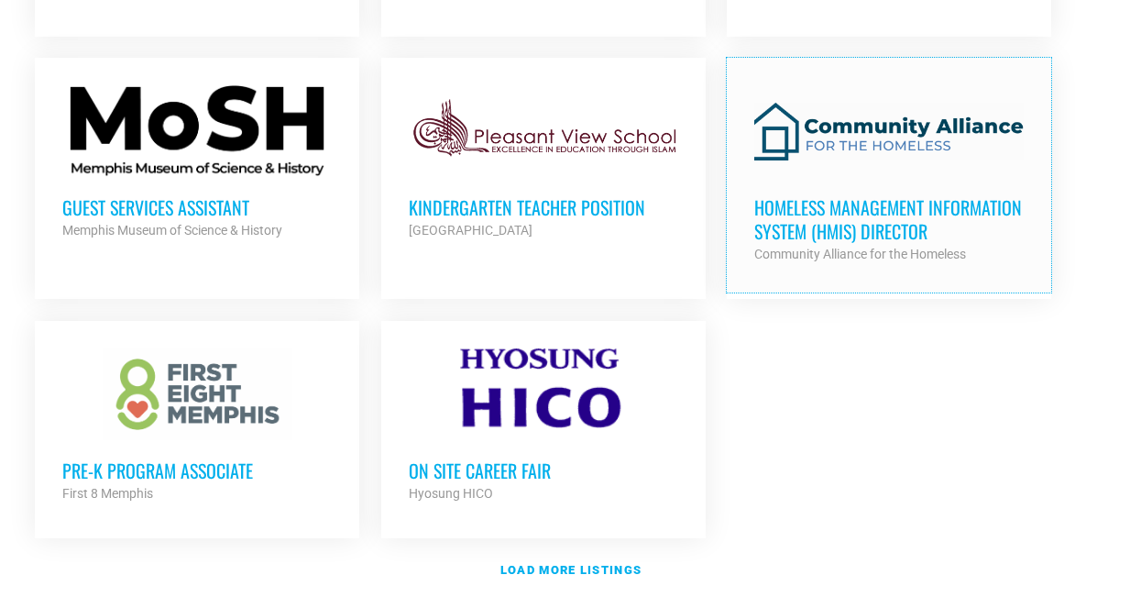
scroll to position [2071, 0]
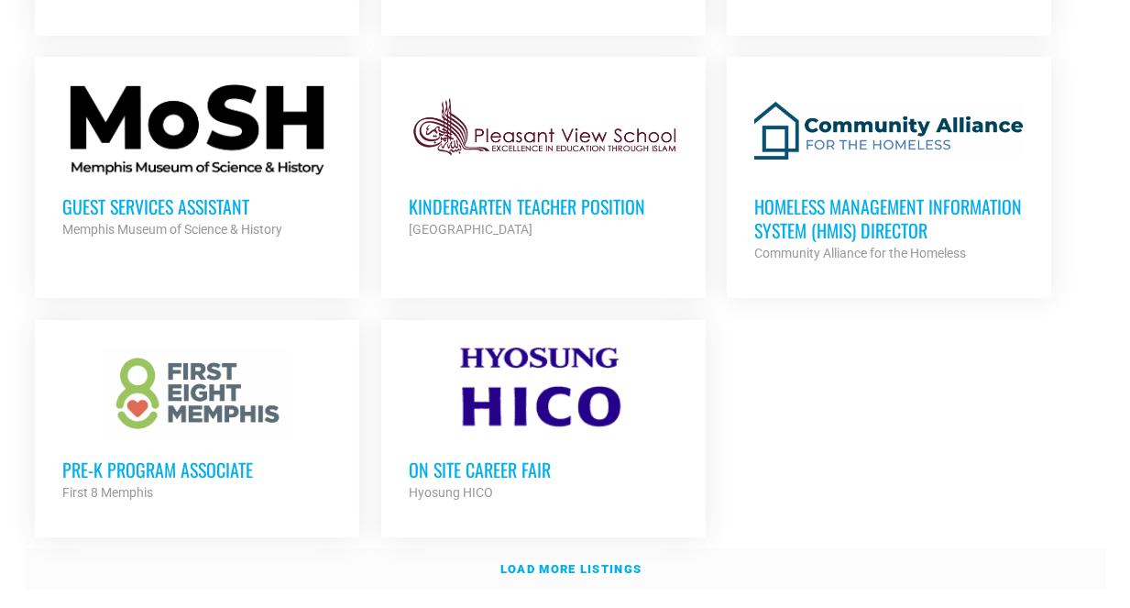
click at [595, 548] on link "Load more listings" at bounding box center [565, 569] width 1081 height 42
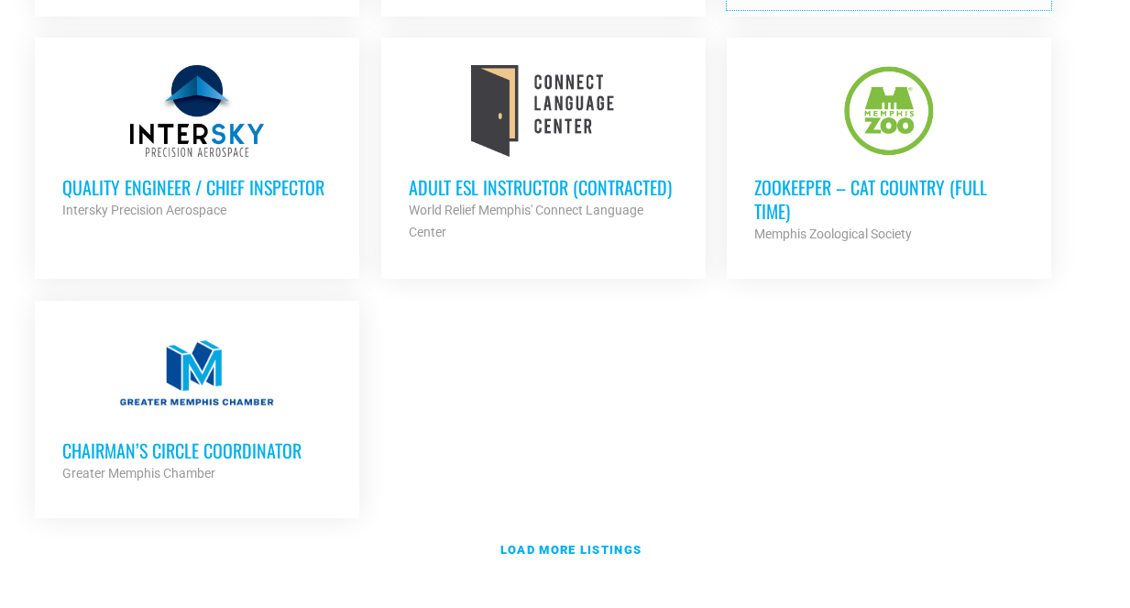
scroll to position [3974, 0]
click at [560, 542] on strong "Load more listings" at bounding box center [570, 549] width 141 height 14
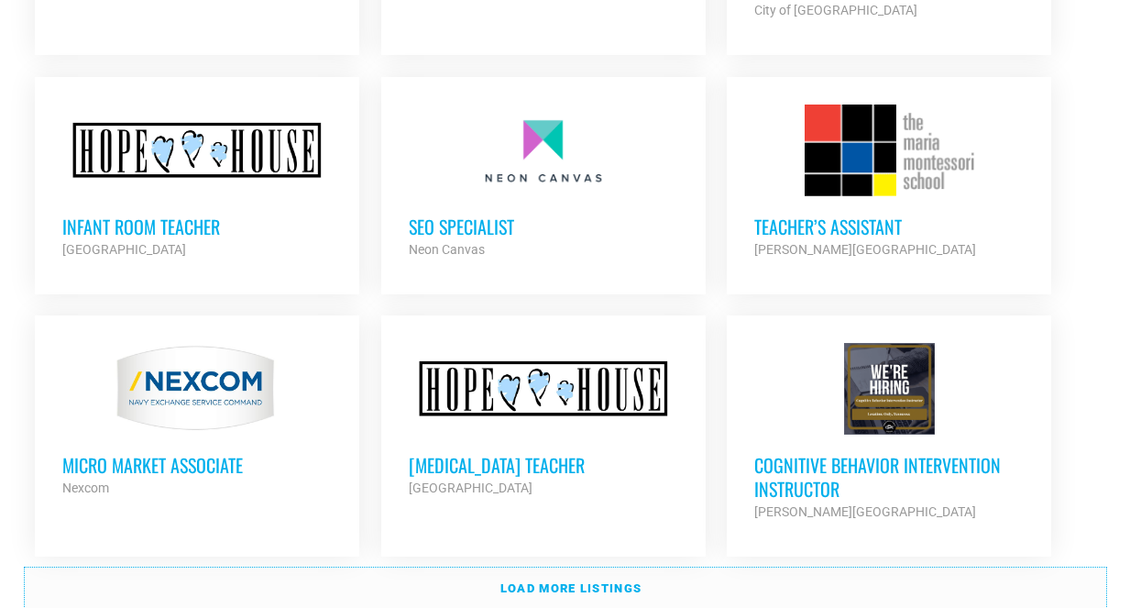
scroll to position [5587, 0]
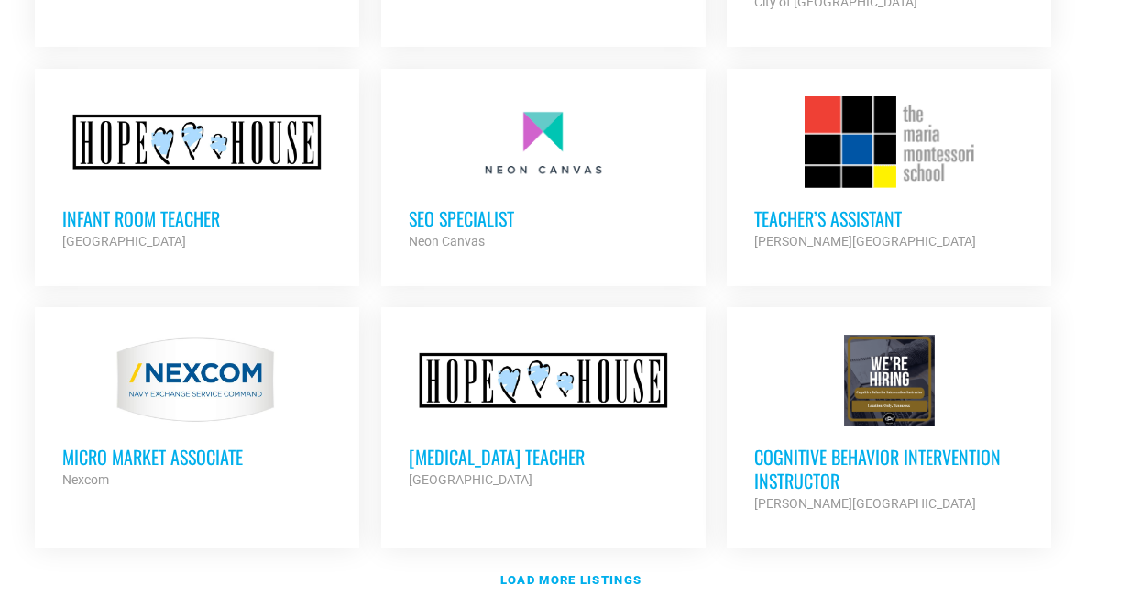
click at [537, 96] on div at bounding box center [543, 142] width 269 height 92
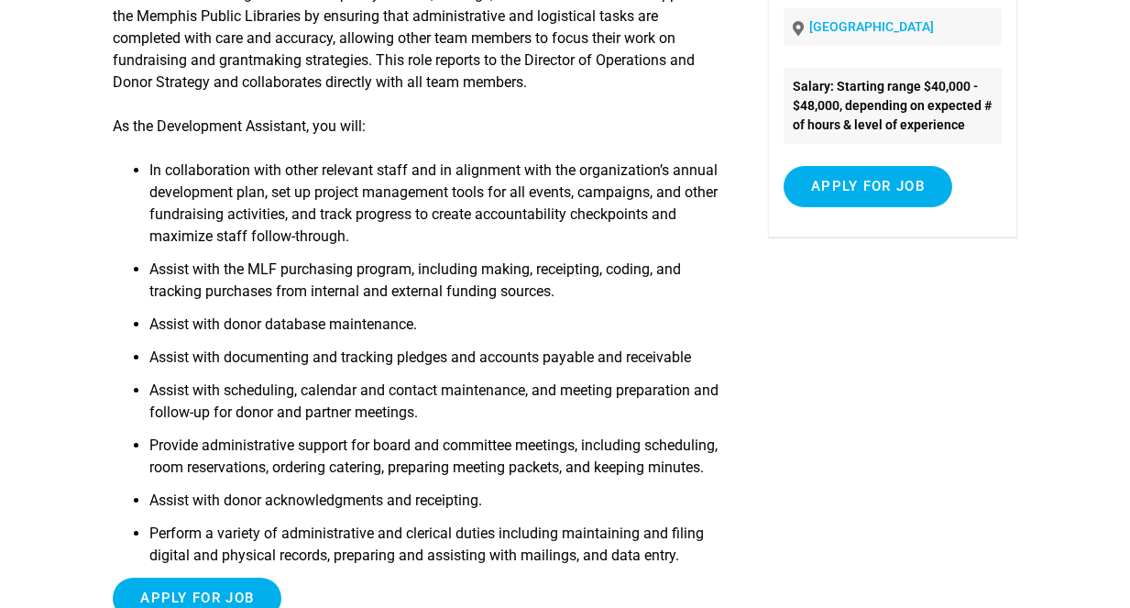
scroll to position [343, 0]
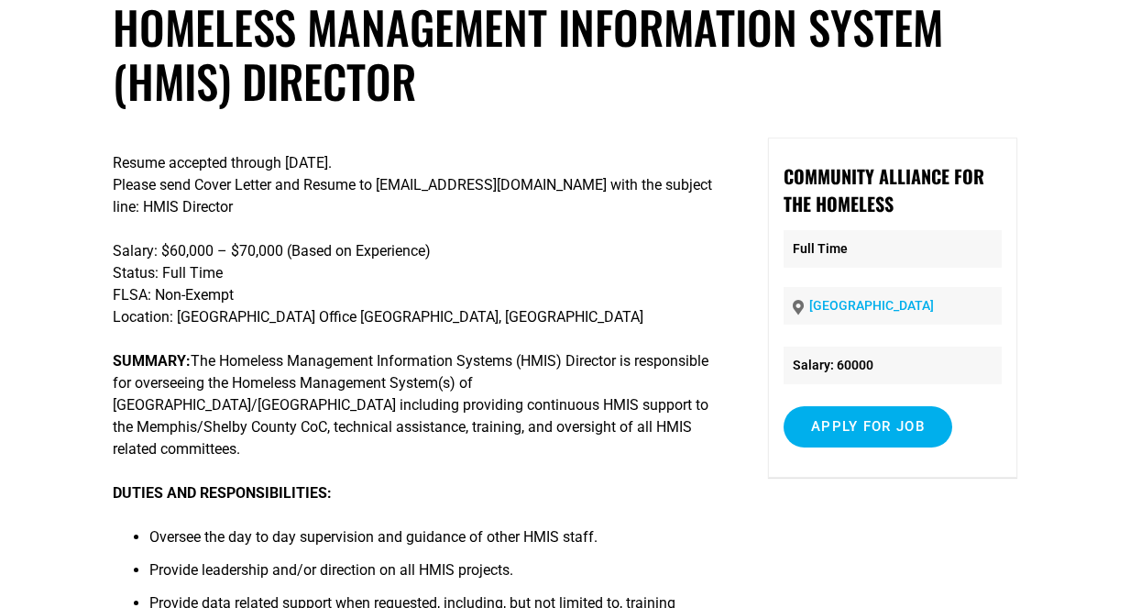
scroll to position [118, 0]
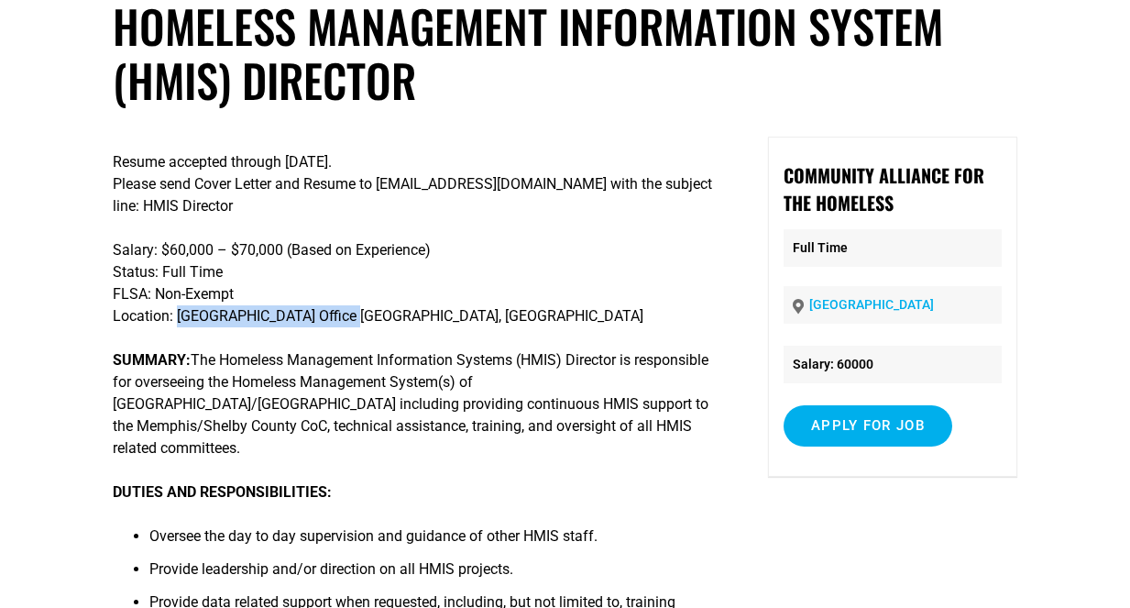
drag, startPoint x: 173, startPoint y: 323, endPoint x: 352, endPoint y: 314, distance: 178.9
click at [352, 314] on p "Salary: $60,000 – $70,000 (Based on Experience) Status: Full Time FLSA: Non-Exe…" at bounding box center [417, 283] width 609 height 88
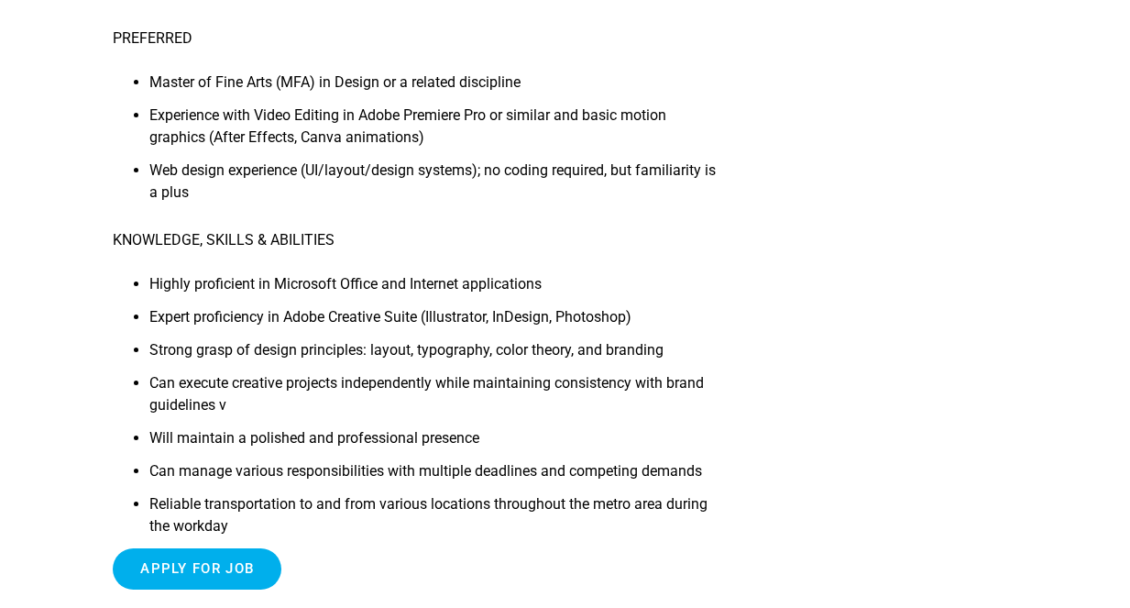
scroll to position [1022, 0]
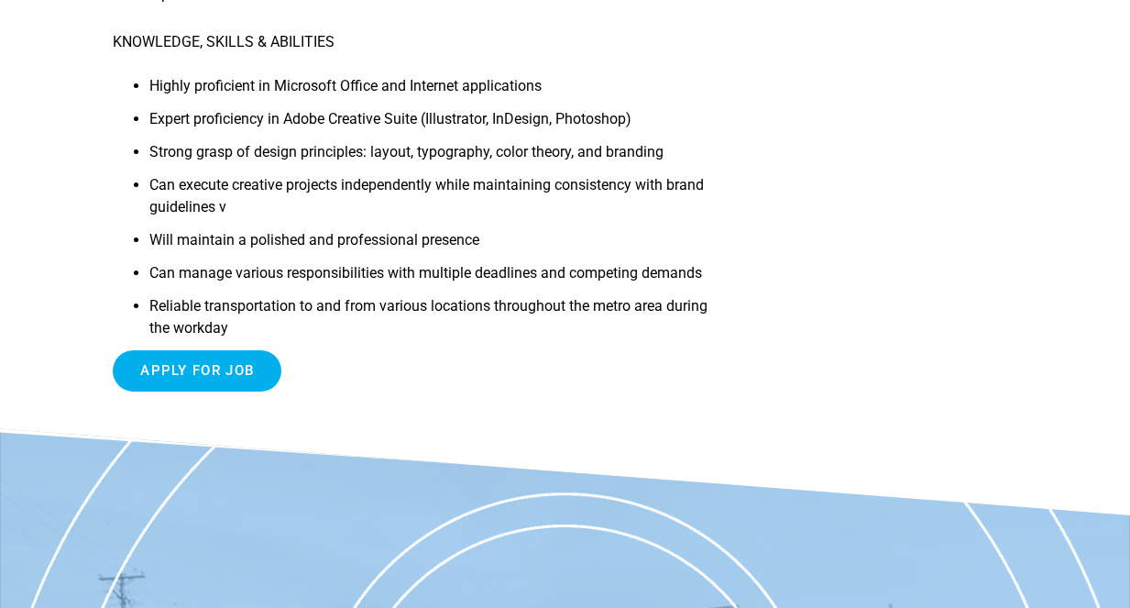
scroll to position [1219, 0]
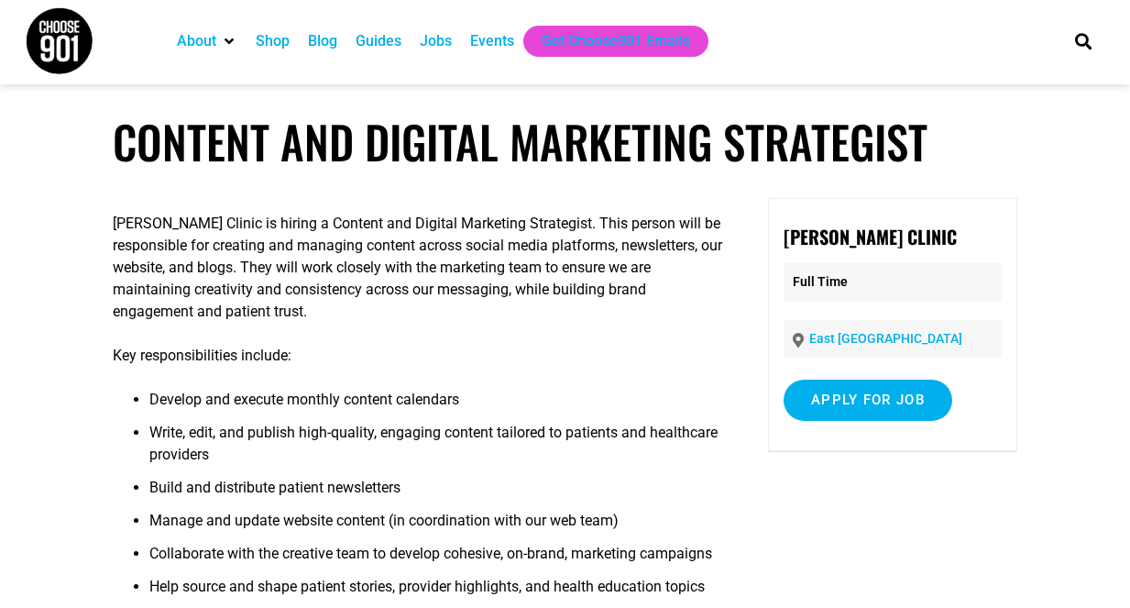
scroll to position [5, 0]
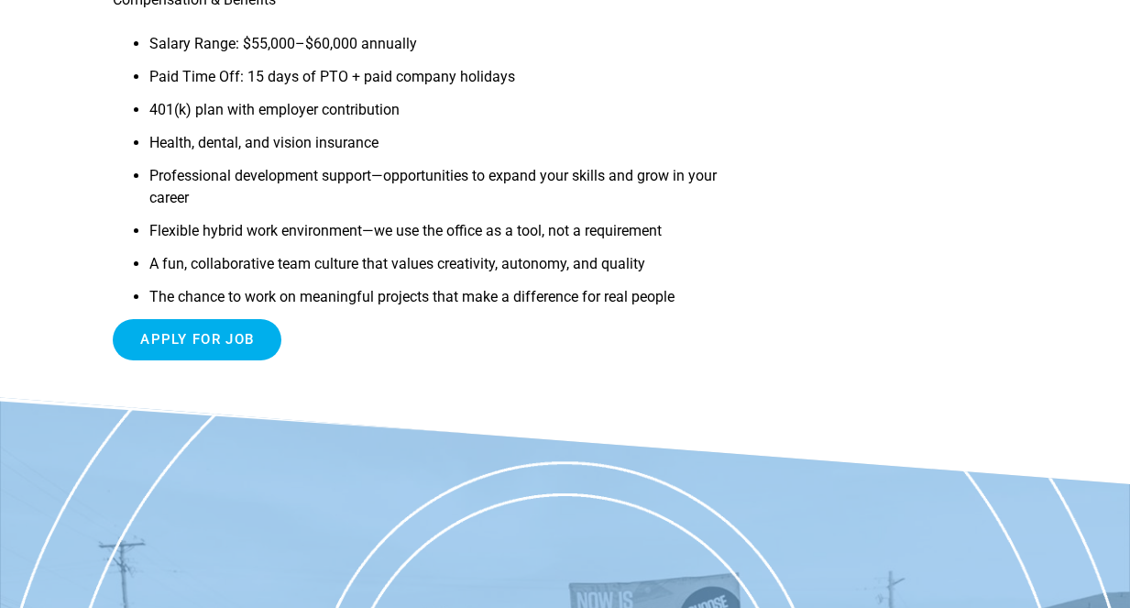
scroll to position [1844, 0]
